Goal: Task Accomplishment & Management: Manage account settings

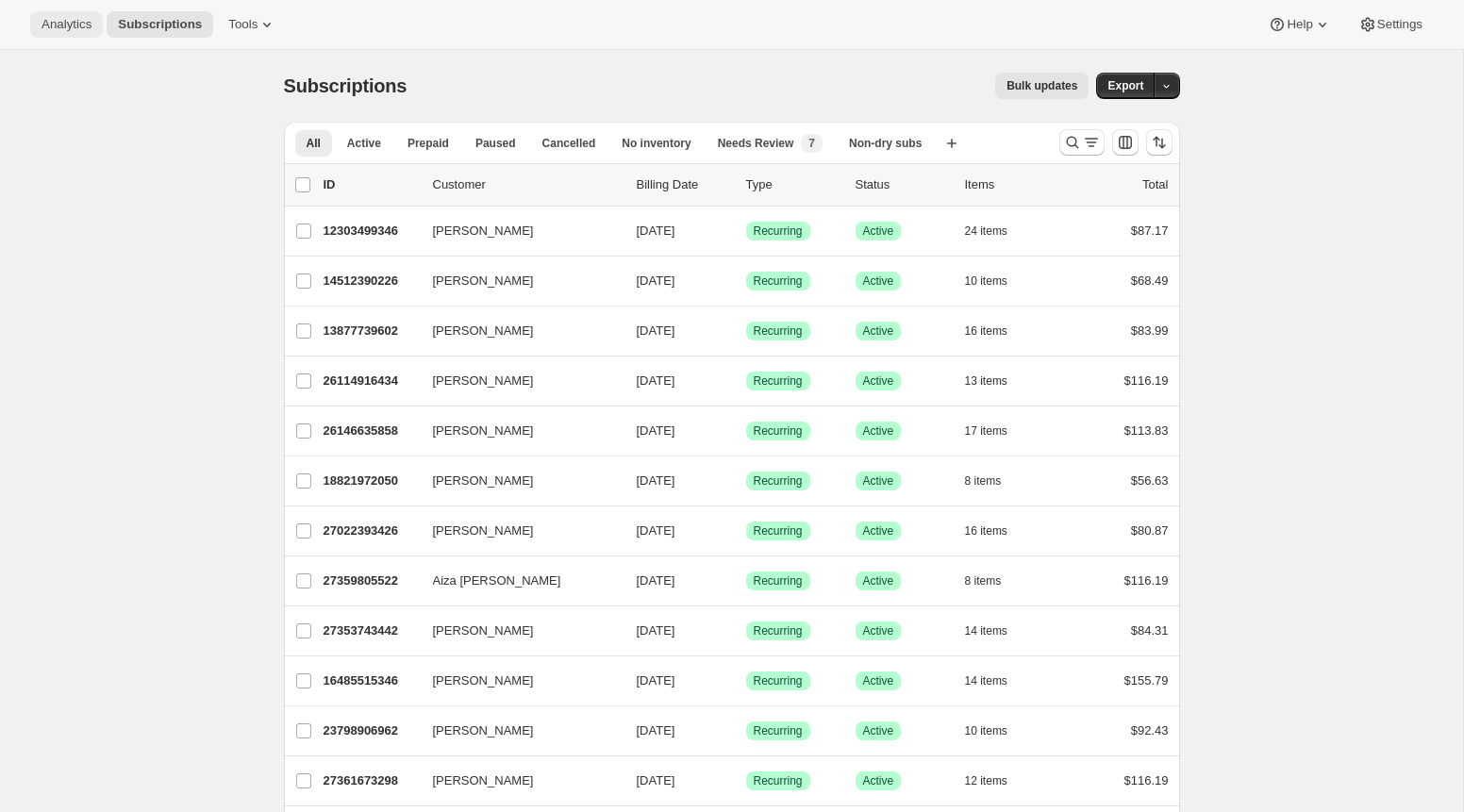
click at [81, 30] on span "Analytics" at bounding box center [66, 23] width 50 height 15
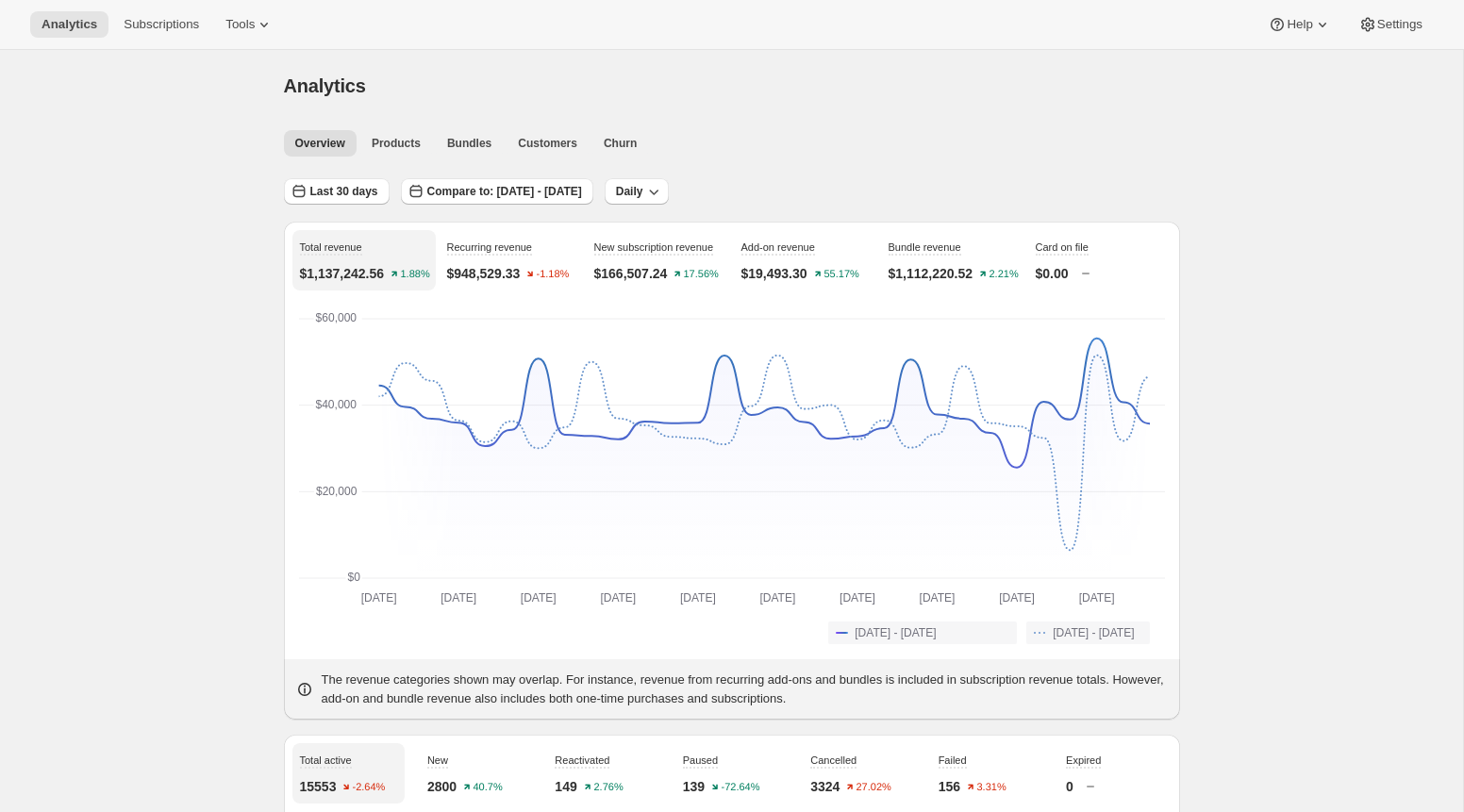
click at [166, 4] on div "Analytics Subscriptions Tools Help Settings" at bounding box center [732, 24] width 1464 height 50
click at [153, 20] on span "Subscriptions" at bounding box center [161, 23] width 75 height 15
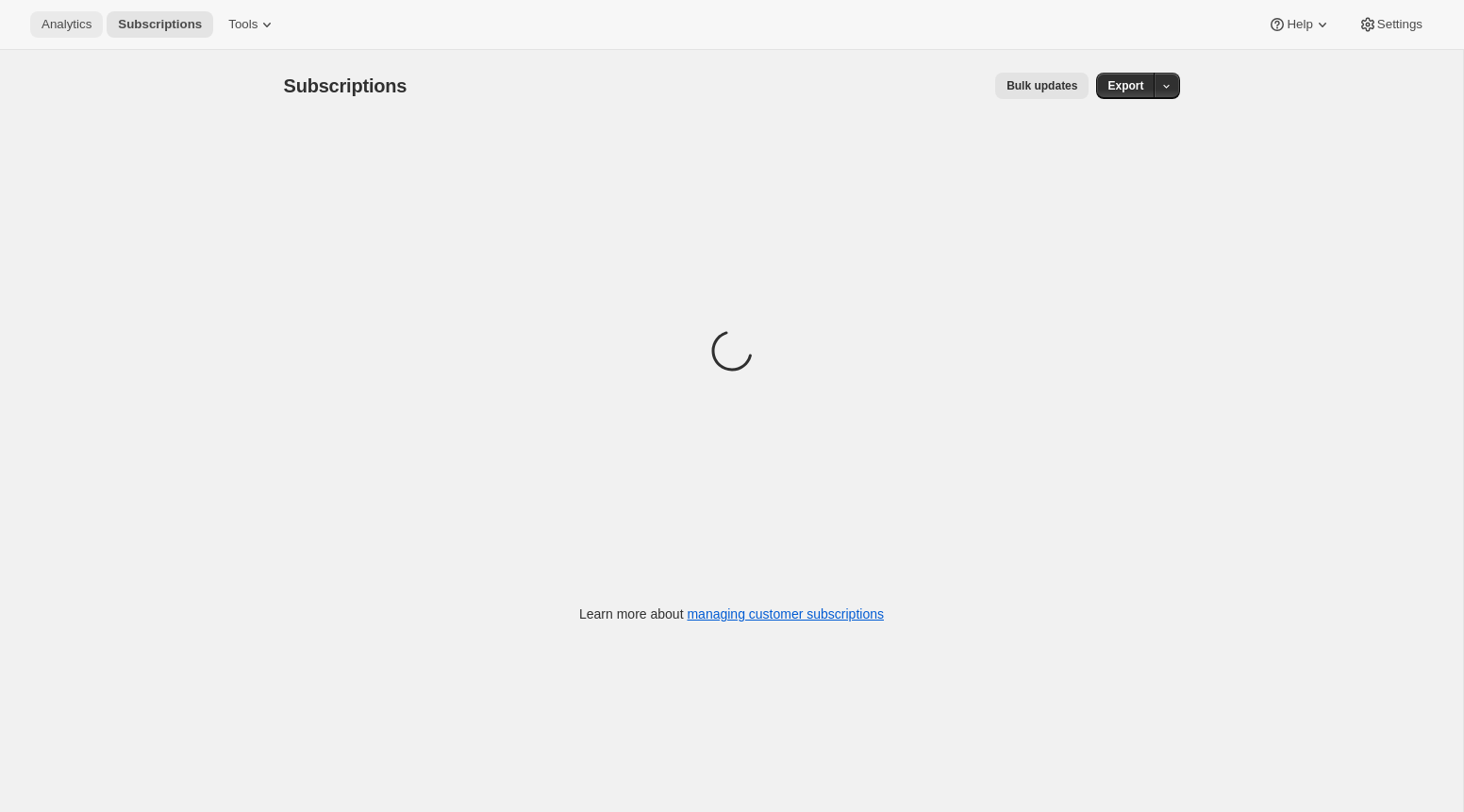
click at [87, 27] on span "Analytics" at bounding box center [66, 23] width 50 height 15
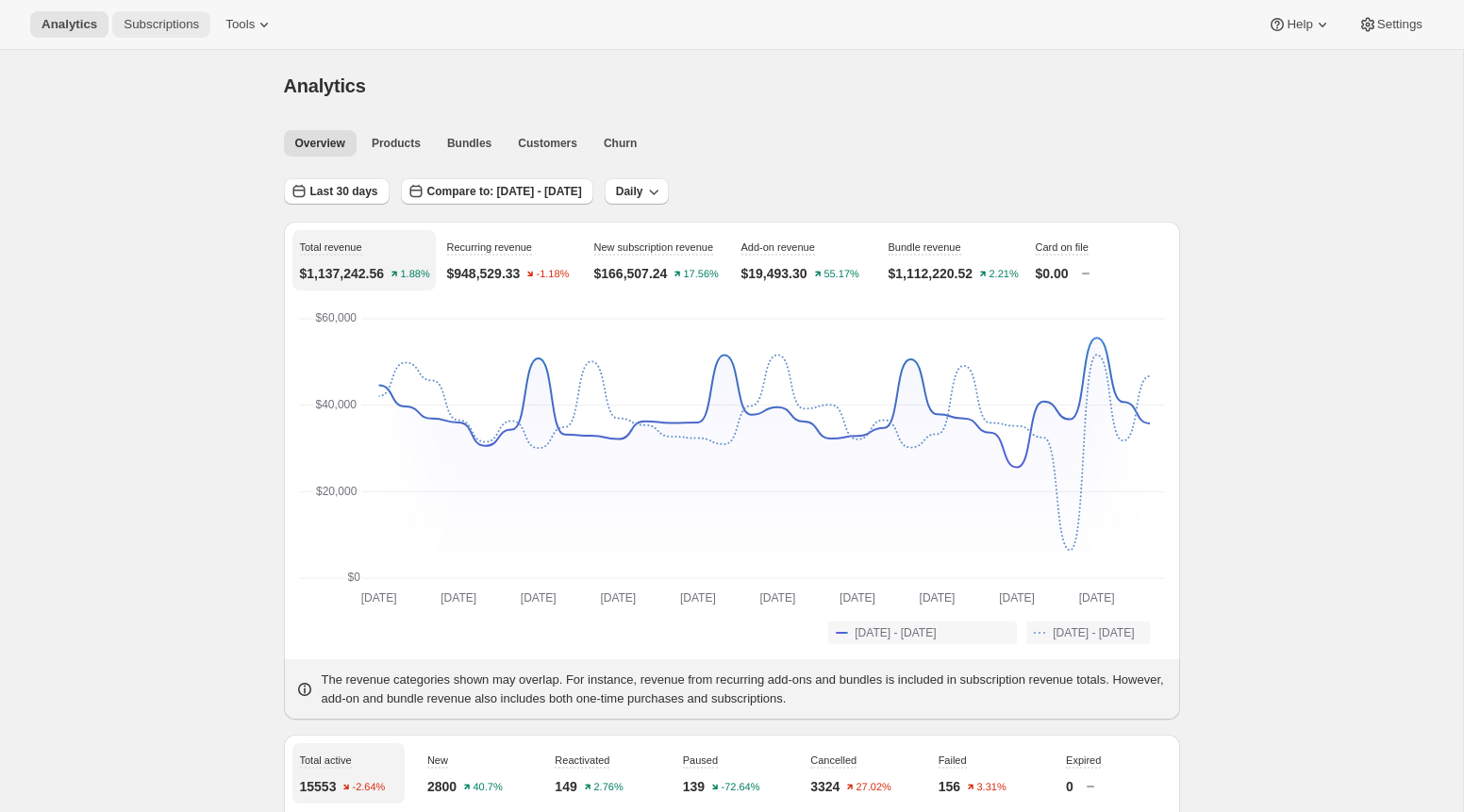
click at [141, 21] on span "Subscriptions" at bounding box center [161, 23] width 75 height 15
